Goal: Task Accomplishment & Management: Manage account settings

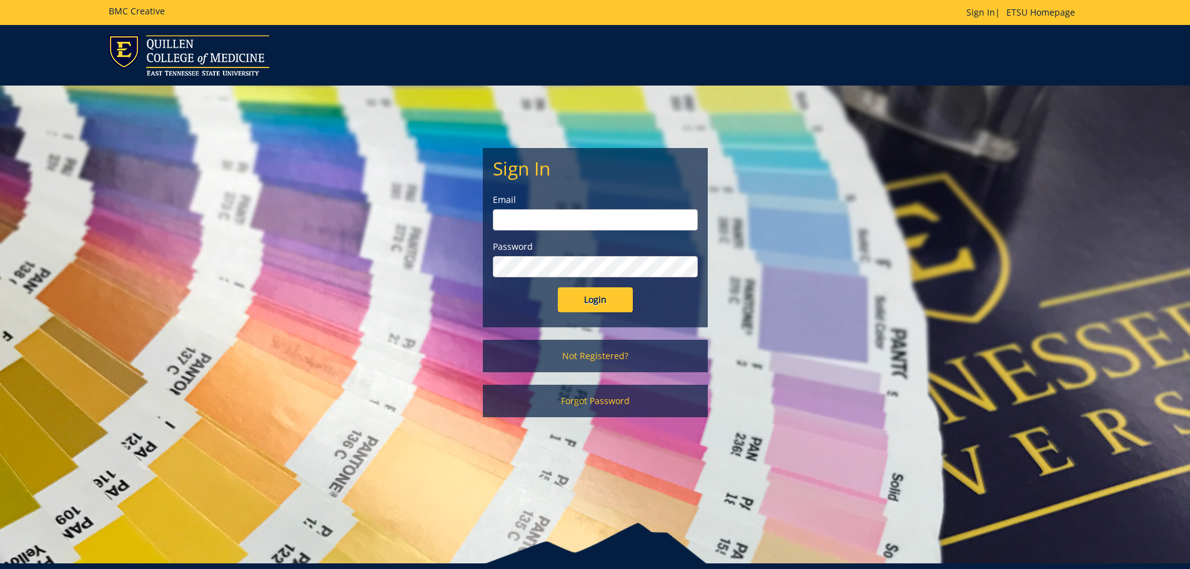
type input "[PERSON_NAME][EMAIL_ADDRESS][DOMAIN_NAME]"
click at [595, 304] on input "Login" at bounding box center [595, 299] width 75 height 25
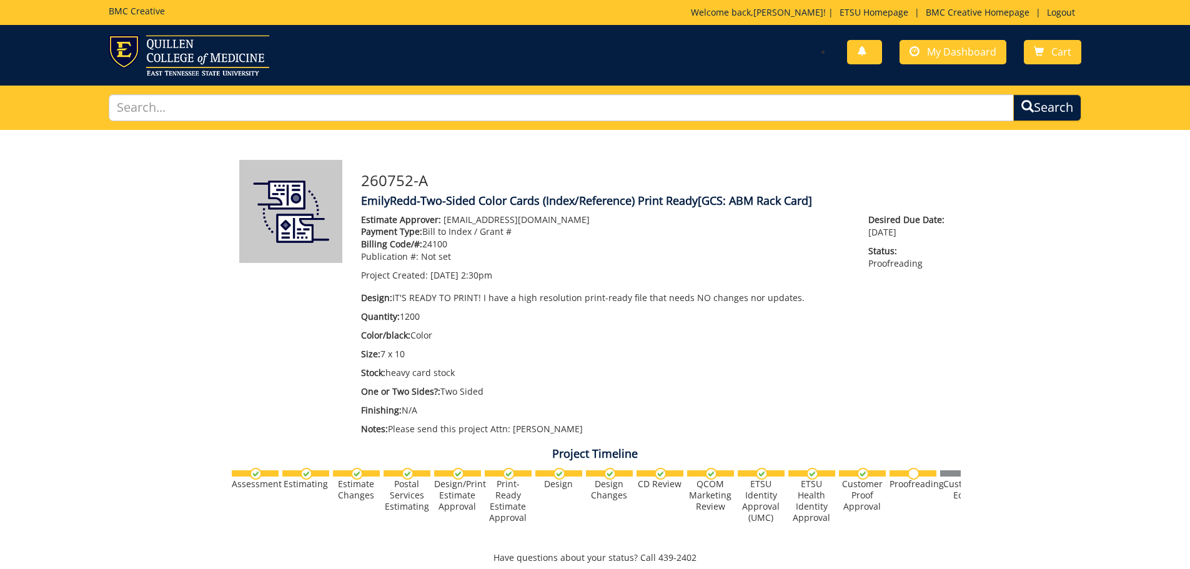
scroll to position [722, 0]
click at [944, 56] on span "My Dashboard" at bounding box center [961, 52] width 69 height 14
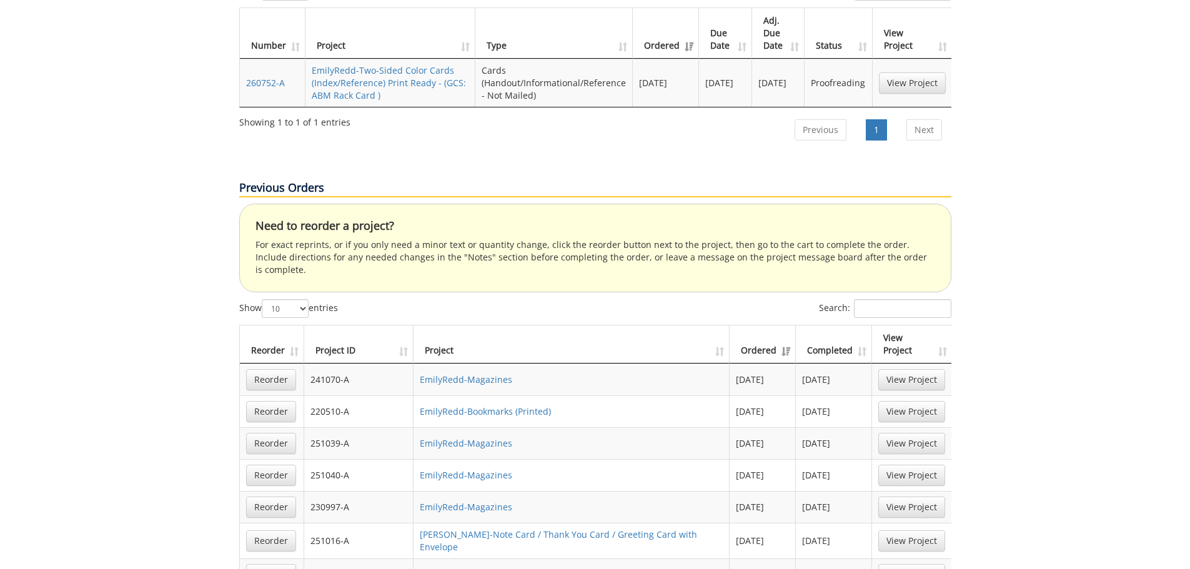
scroll to position [437, 0]
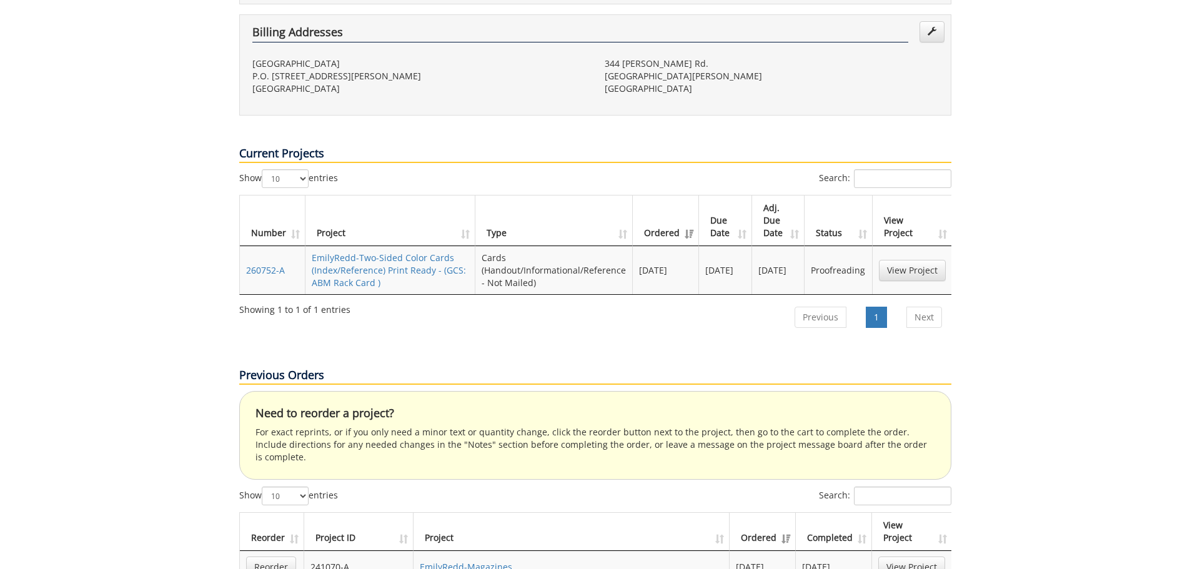
click at [389, 246] on td "EmilyRedd-Two-Sided Color Cards (Index/Reference) Print Ready - (GCS: ABM Rack …" at bounding box center [391, 270] width 171 height 48
click at [389, 252] on link "EmilyRedd-Two-Sided Color Cards (Index/Reference) Print Ready - (GCS: ABM Rack …" at bounding box center [389, 270] width 154 height 37
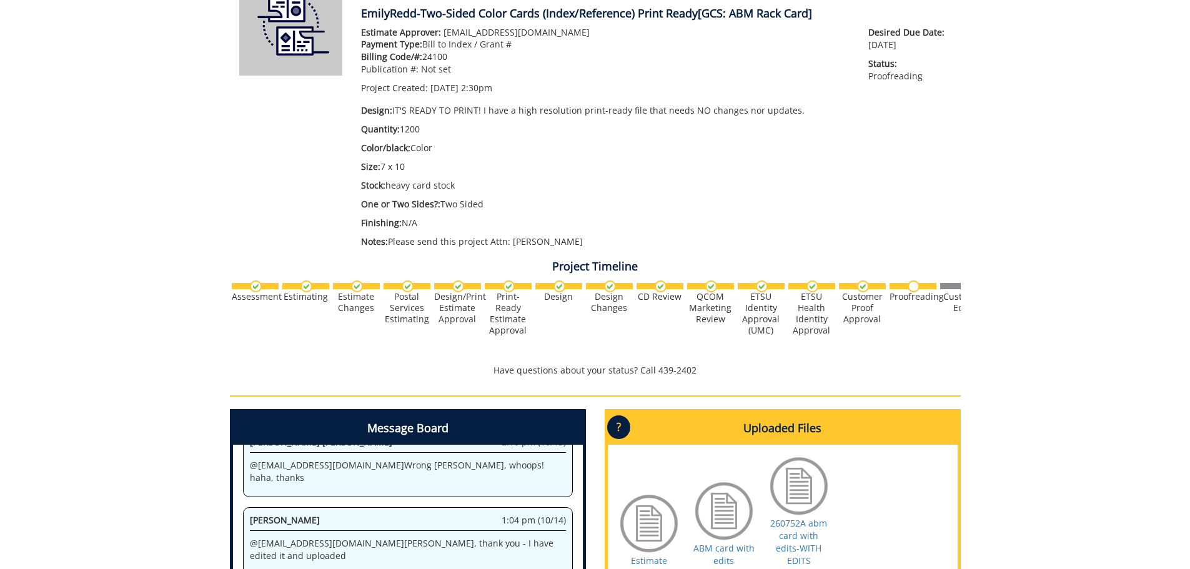
scroll to position [375, 0]
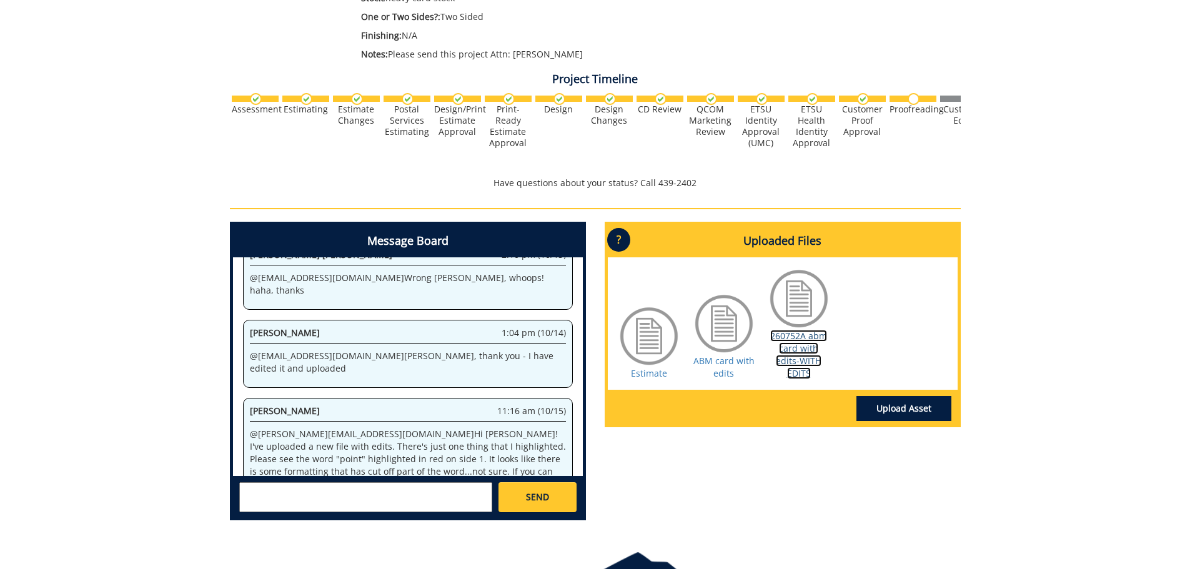
click at [806, 352] on link "260752A abm card with edits-WITH EDITS" at bounding box center [798, 354] width 57 height 49
click at [440, 500] on textarea at bounding box center [365, 497] width 253 height 30
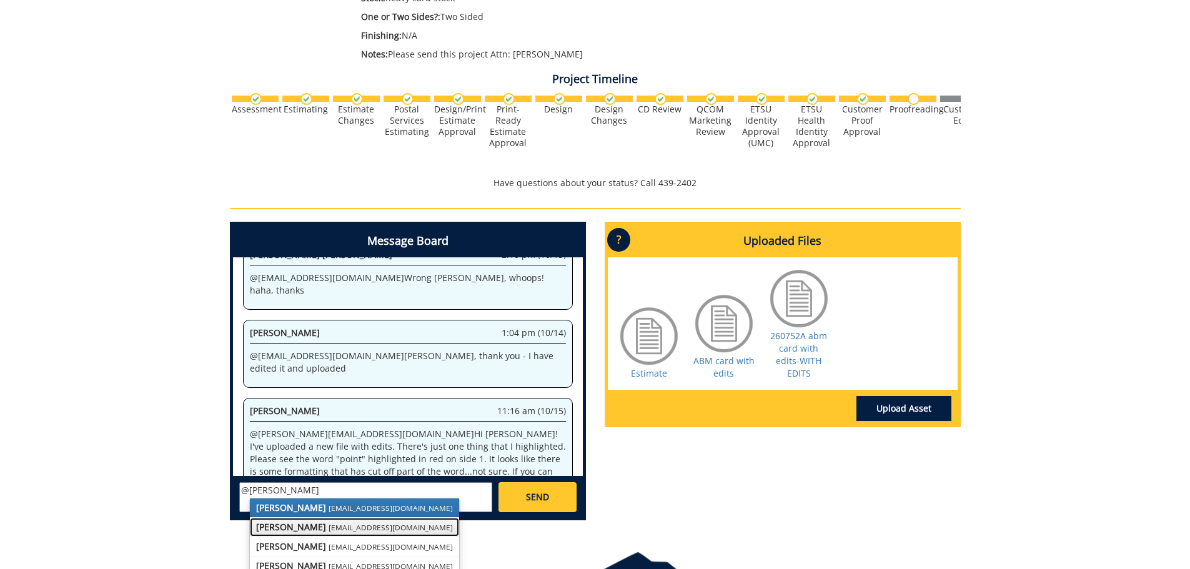
click at [345, 530] on small "[EMAIL_ADDRESS][DOMAIN_NAME]" at bounding box center [391, 527] width 124 height 10
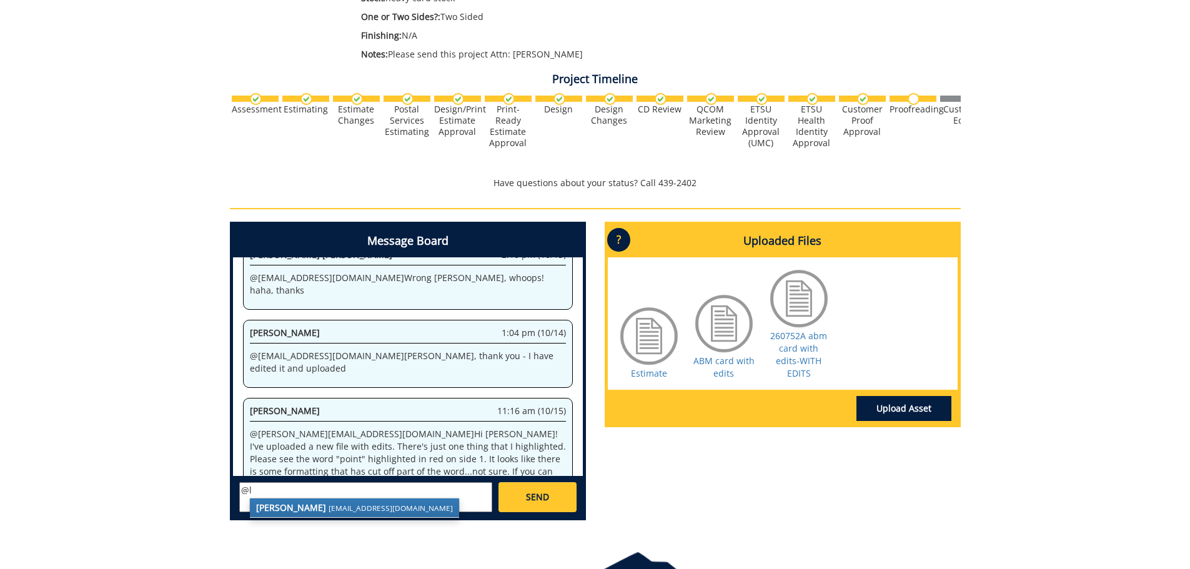
type textarea "@"
type textarea "l"
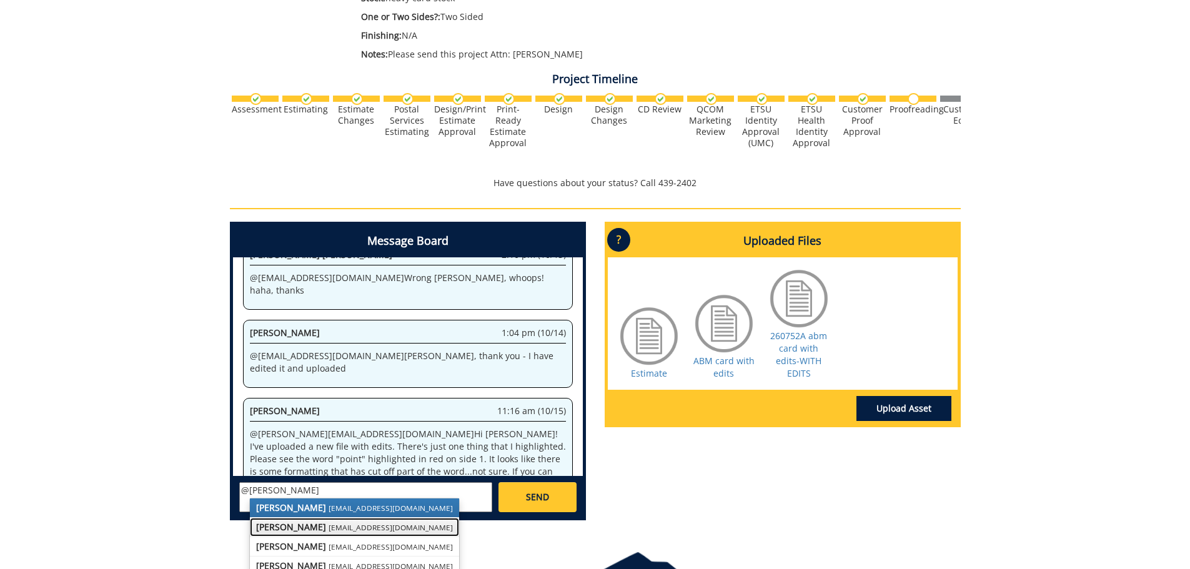
click at [350, 527] on small "[EMAIL_ADDRESS][DOMAIN_NAME]" at bounding box center [391, 527] width 124 height 10
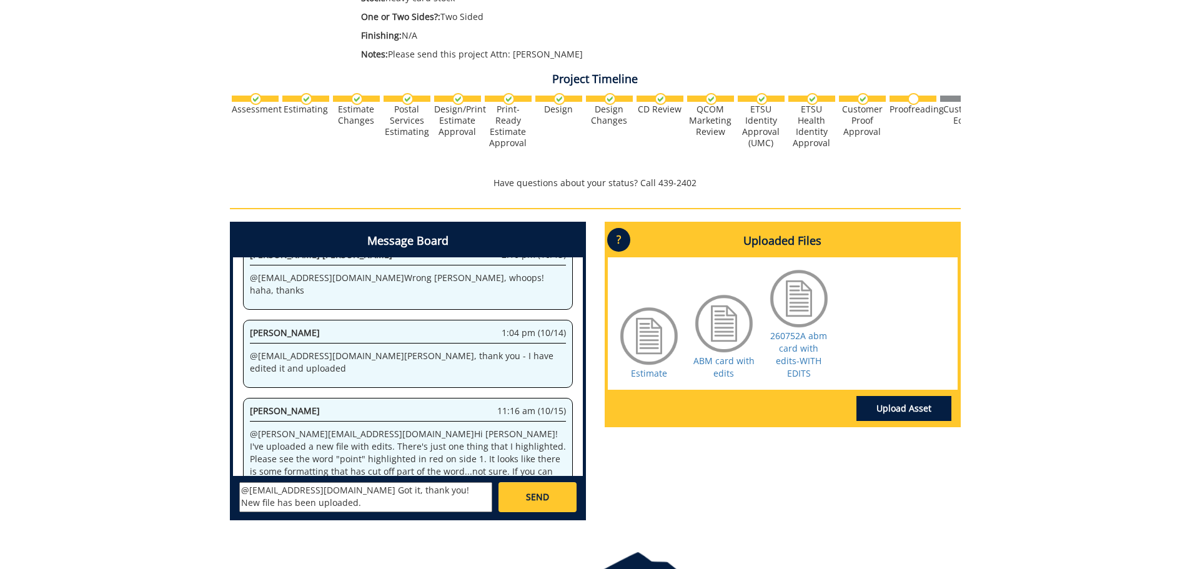
type textarea "@[EMAIL_ADDRESS][DOMAIN_NAME] Got it, thank you! New file has been uploaded."
click at [903, 401] on link "Upload Asset" at bounding box center [904, 408] width 95 height 25
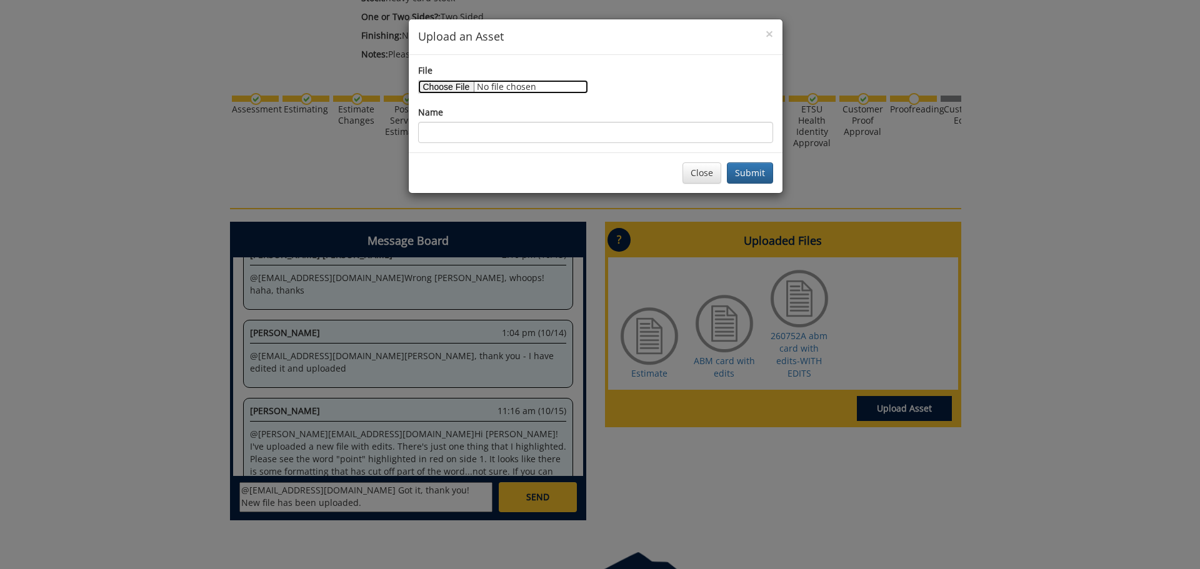
click at [455, 83] on input "File" at bounding box center [503, 87] width 170 height 14
type input "C:\fakepath\ABM print.pdf"
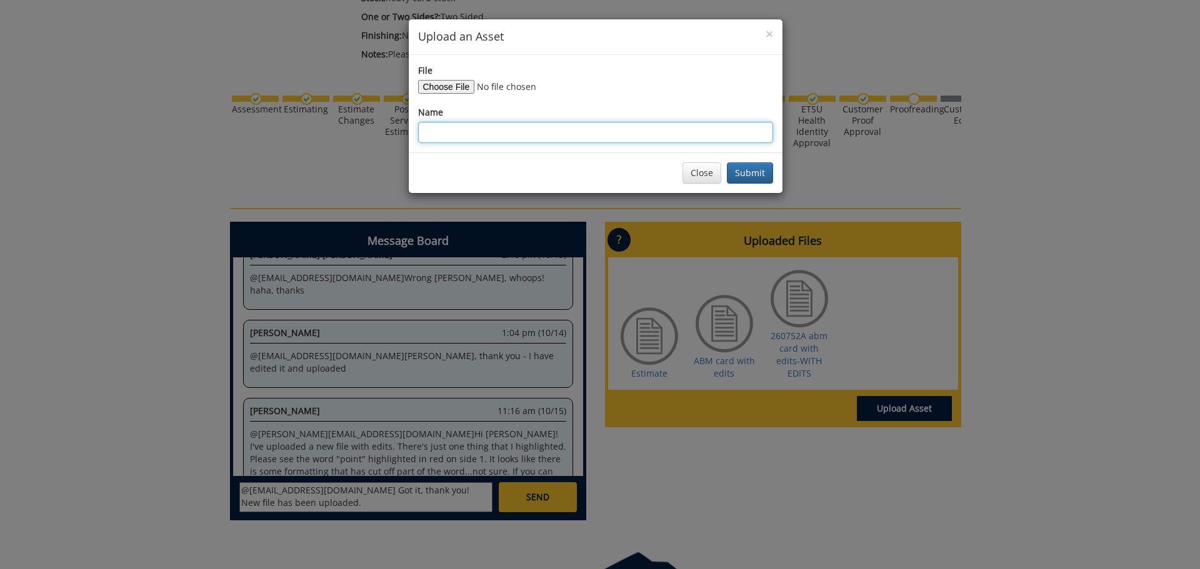
click at [465, 130] on input "Name" at bounding box center [595, 132] width 355 height 21
type input "ABM card with edits 2"
click at [746, 172] on button "Submit" at bounding box center [750, 172] width 46 height 21
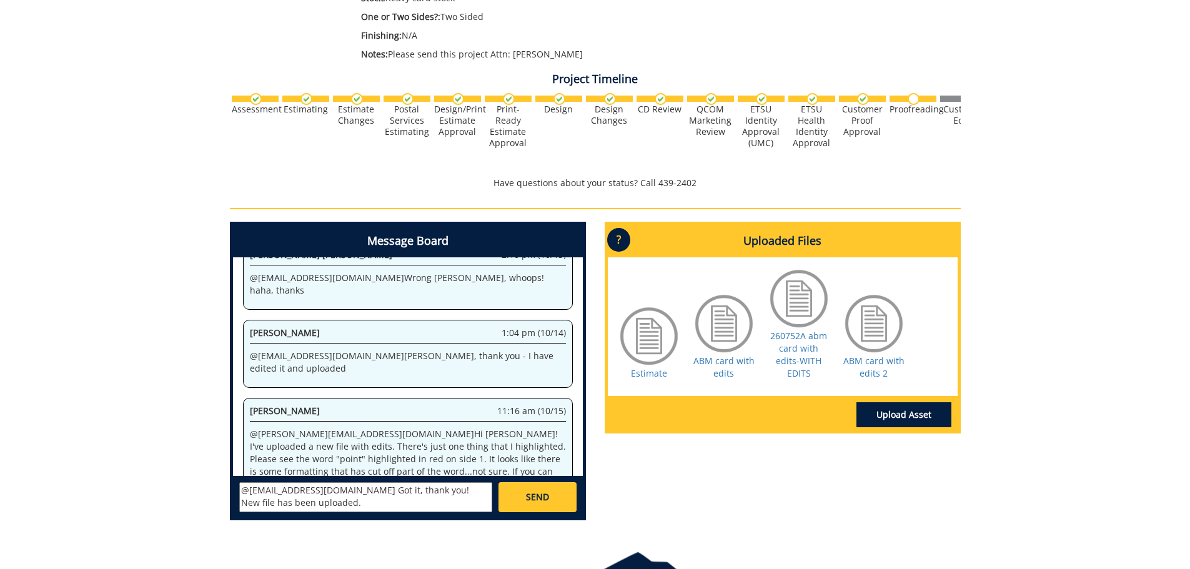
click at [394, 491] on textarea "@[EMAIL_ADDRESS][DOMAIN_NAME] Got it, thank you! New file has been uploaded." at bounding box center [365, 497] width 253 height 30
type textarea "@[EMAIL_ADDRESS][DOMAIN_NAME] Got it, thank you! New file has been uploaded."
click at [512, 498] on link "SEND" at bounding box center [537, 497] width 77 height 30
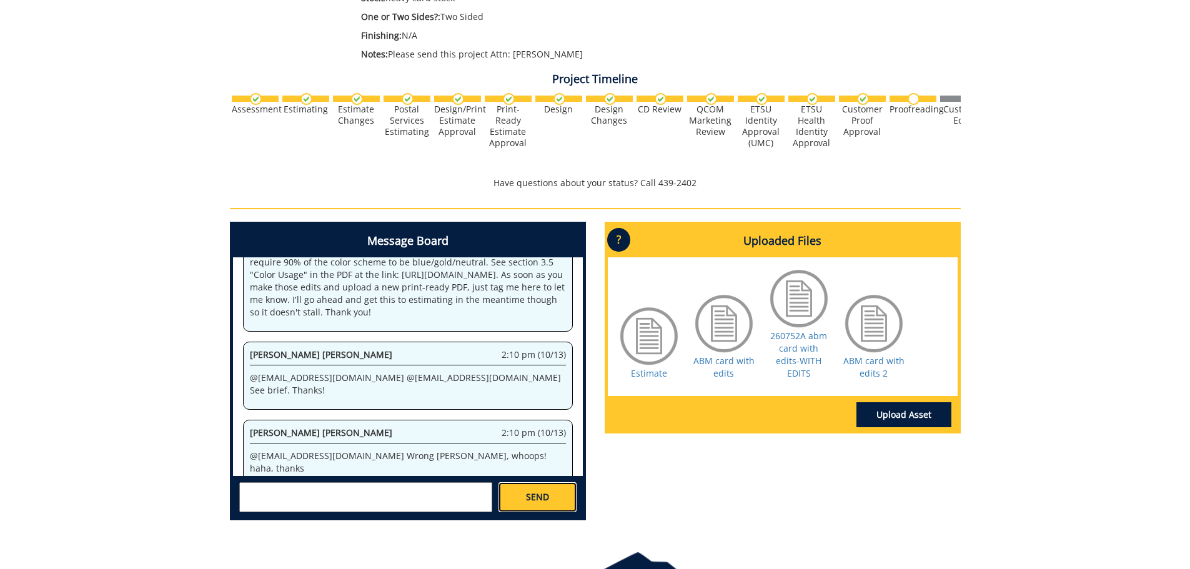
scroll to position [2781, 0]
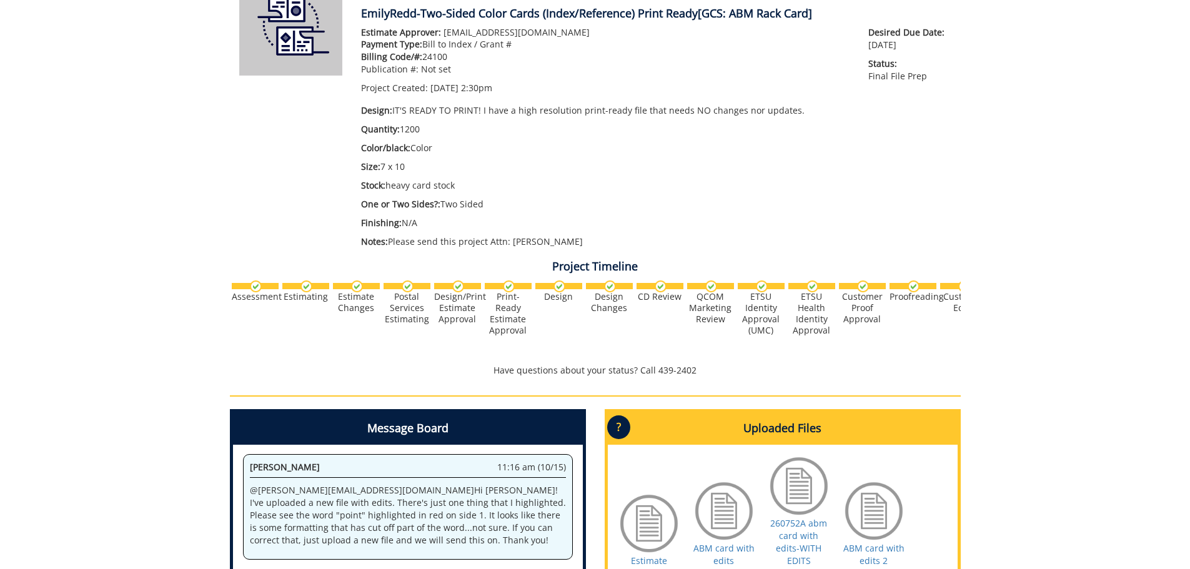
scroll to position [437, 0]
